Goal: Information Seeking & Learning: Learn about a topic

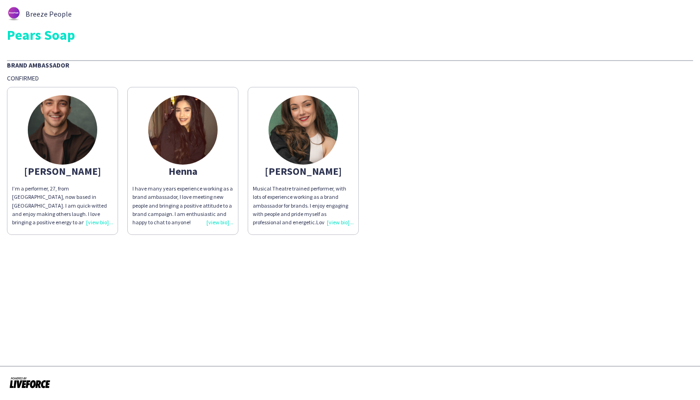
click at [100, 222] on div "I’m a performer, 27, from [GEOGRAPHIC_DATA], now based in [GEOGRAPHIC_DATA]. I …" at bounding box center [62, 206] width 101 height 42
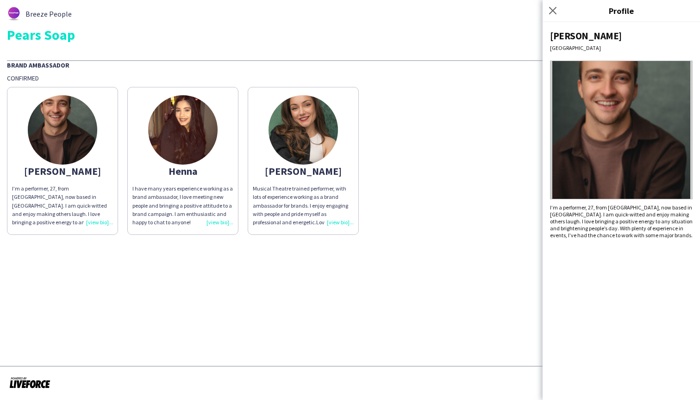
click at [217, 223] on div "I have many years experience working as a brand ambassador, I love meeting new …" at bounding box center [182, 206] width 101 height 42
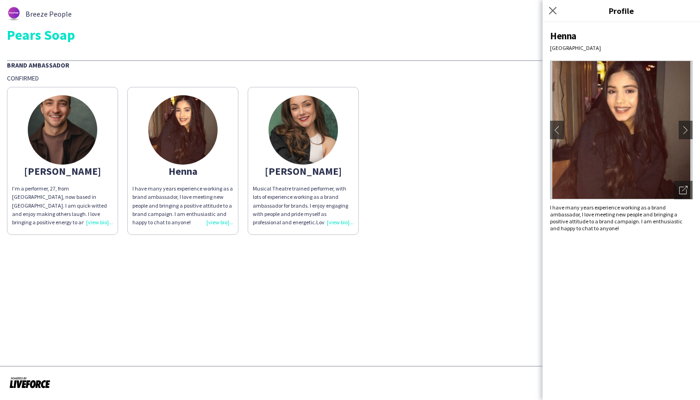
click at [339, 220] on div "Musical Theatre trained performer, with lots of experience working as a brand a…" at bounding box center [303, 206] width 101 height 42
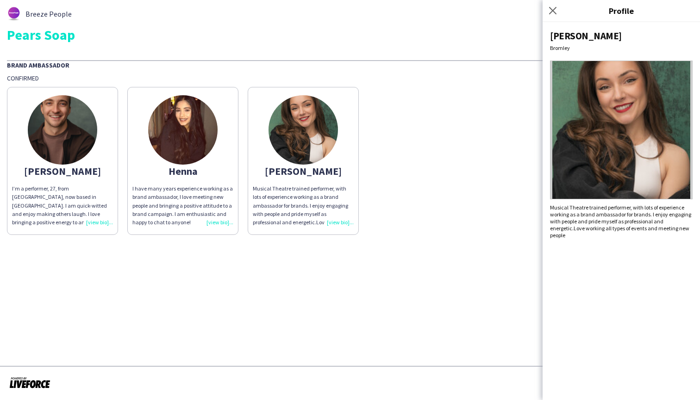
click at [217, 224] on div "I have many years experience working as a brand ambassador, I love meeting new …" at bounding box center [182, 206] width 101 height 42
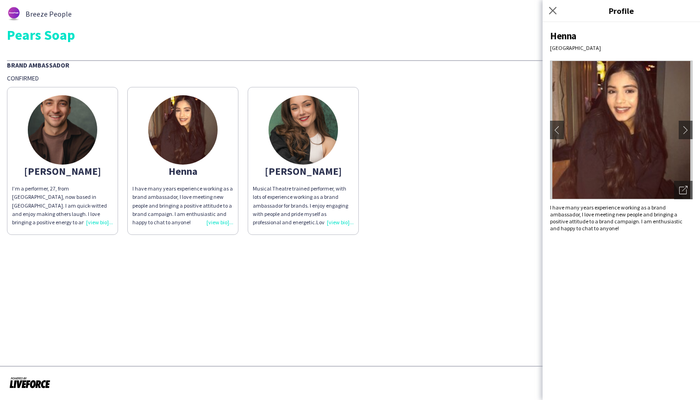
click at [336, 219] on div "Musical Theatre trained performer, with lots of experience working as a brand a…" at bounding box center [303, 206] width 101 height 42
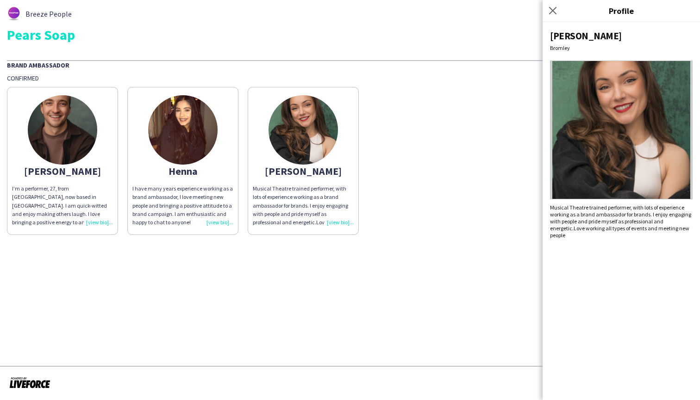
click at [270, 256] on app-share-pages "Breeze People Pears Soap Brand Ambassador Confirmed [PERSON_NAME]’m a performer…" at bounding box center [350, 200] width 700 height 400
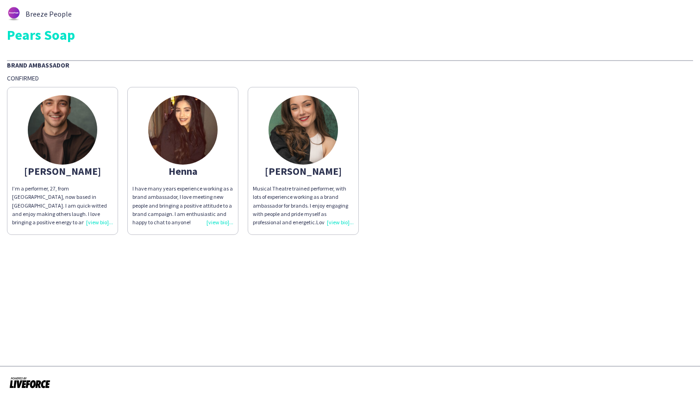
click at [60, 130] on img at bounding box center [62, 129] width 69 height 69
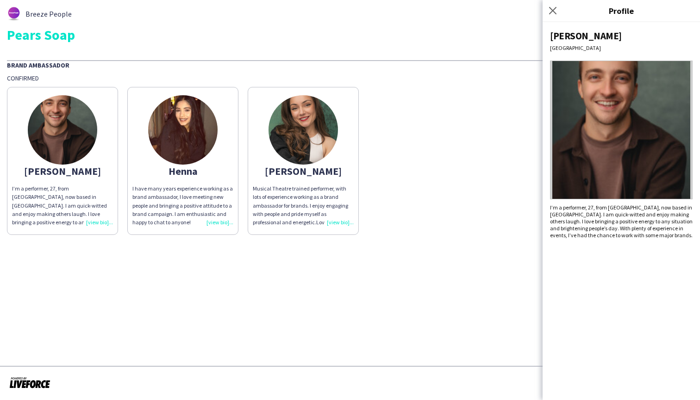
click at [200, 137] on img at bounding box center [182, 129] width 69 height 69
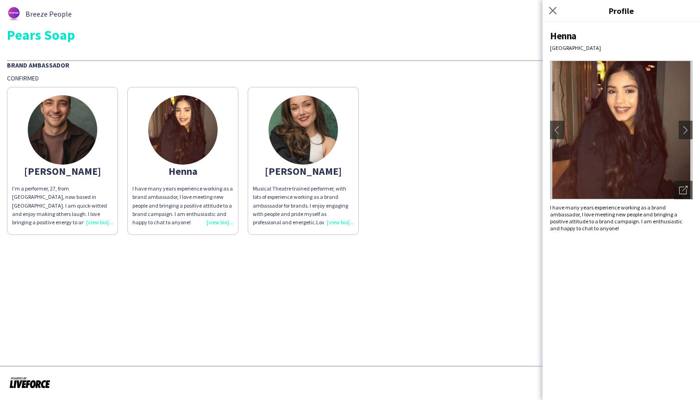
click at [640, 126] on img at bounding box center [621, 130] width 143 height 139
click at [689, 131] on app-icon "chevron-right" at bounding box center [685, 130] width 13 height 8
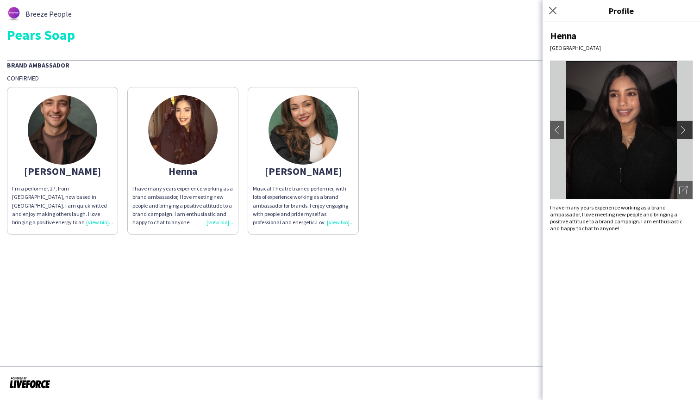
click at [683, 131] on app-icon "chevron-right" at bounding box center [685, 130] width 13 height 8
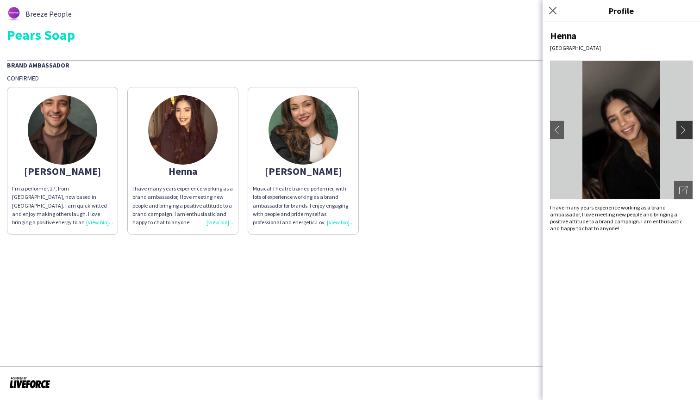
click at [683, 131] on app-icon "chevron-right" at bounding box center [685, 130] width 13 height 8
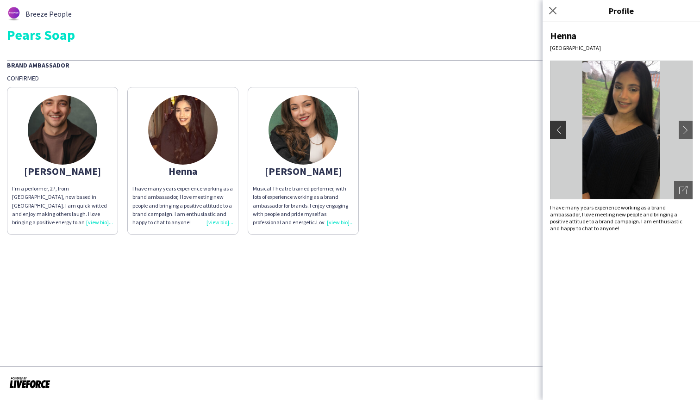
click at [557, 131] on app-icon "chevron-left" at bounding box center [556, 130] width 13 height 8
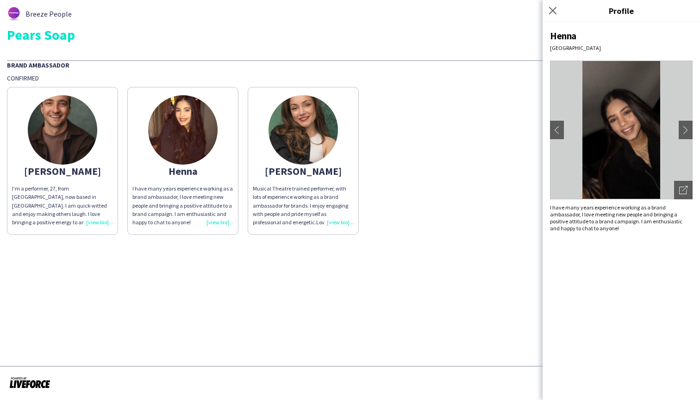
click at [80, 135] on img at bounding box center [62, 129] width 69 height 69
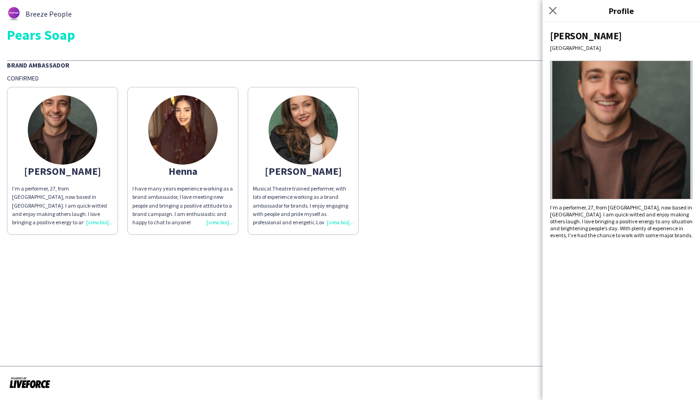
click at [307, 134] on img at bounding box center [302, 129] width 69 height 69
